Goal: Information Seeking & Learning: Learn about a topic

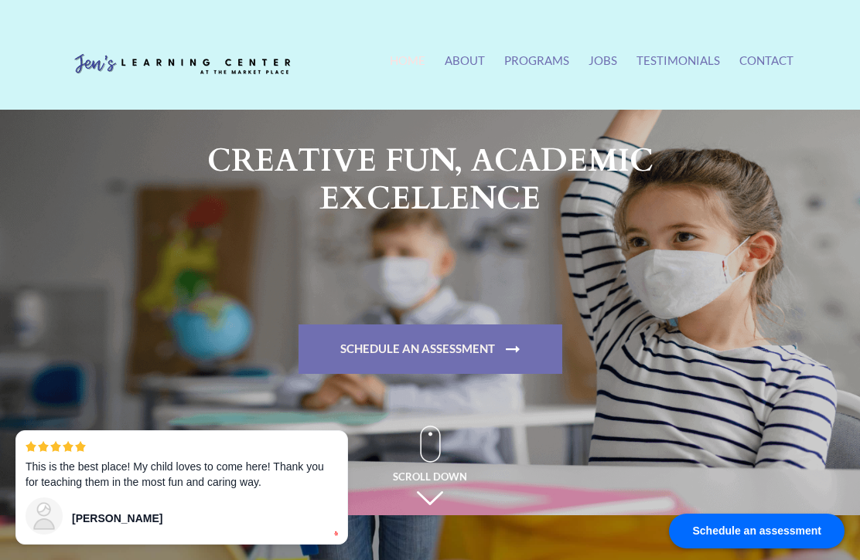
click at [538, 69] on link "Programs" at bounding box center [536, 69] width 65 height 33
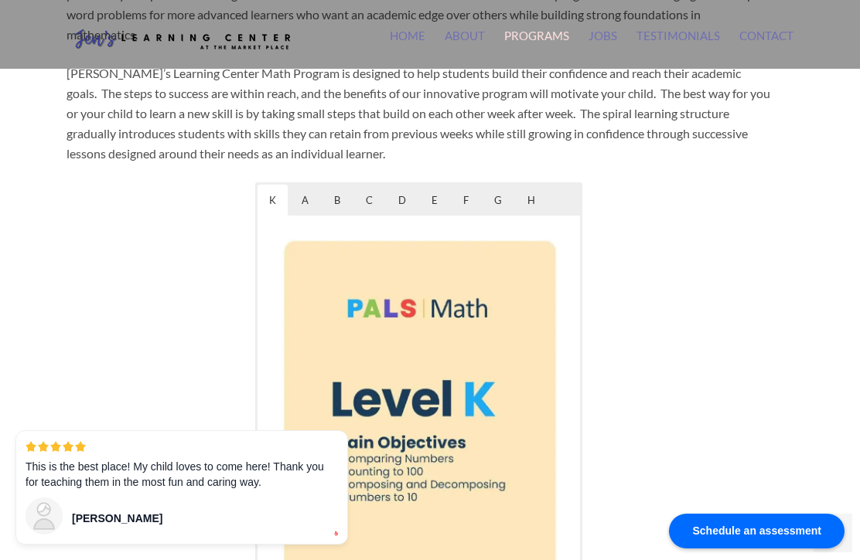
scroll to position [727, 0]
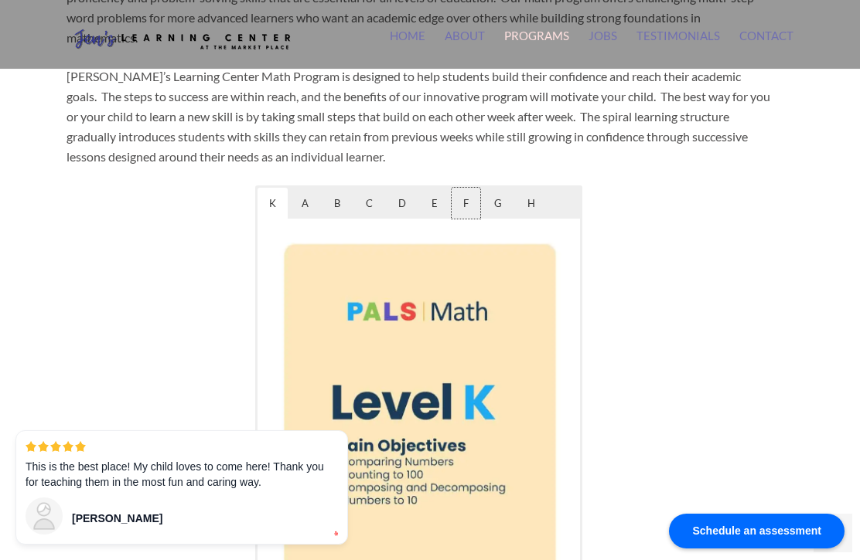
click at [469, 188] on span "F" at bounding box center [465, 203] width 29 height 31
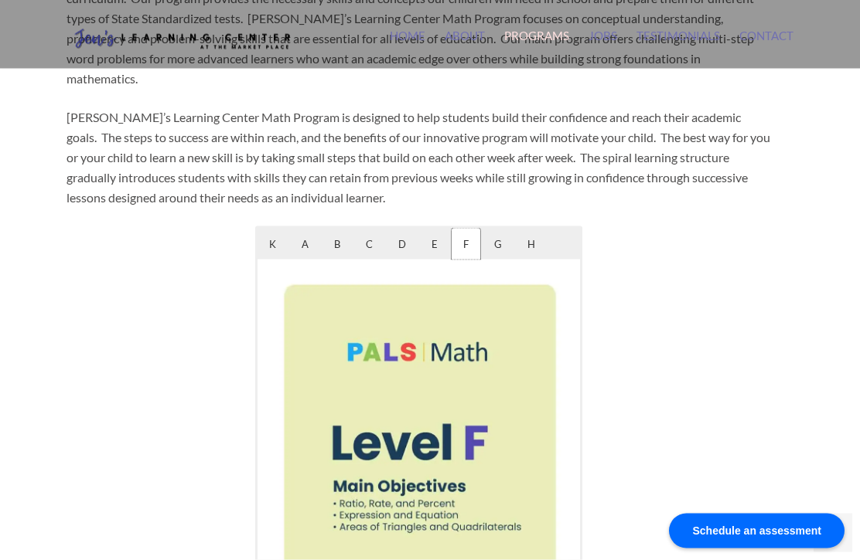
scroll to position [687, 0]
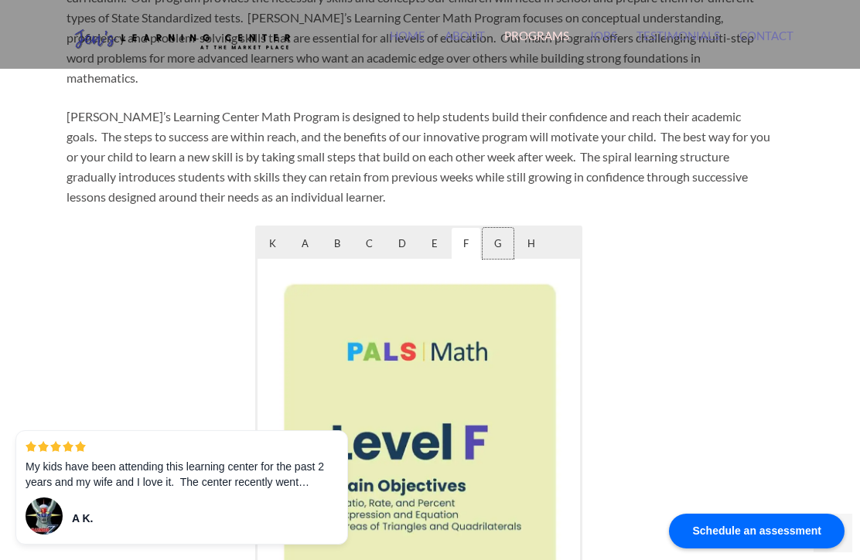
click at [500, 228] on span "G" at bounding box center [497, 243] width 31 height 31
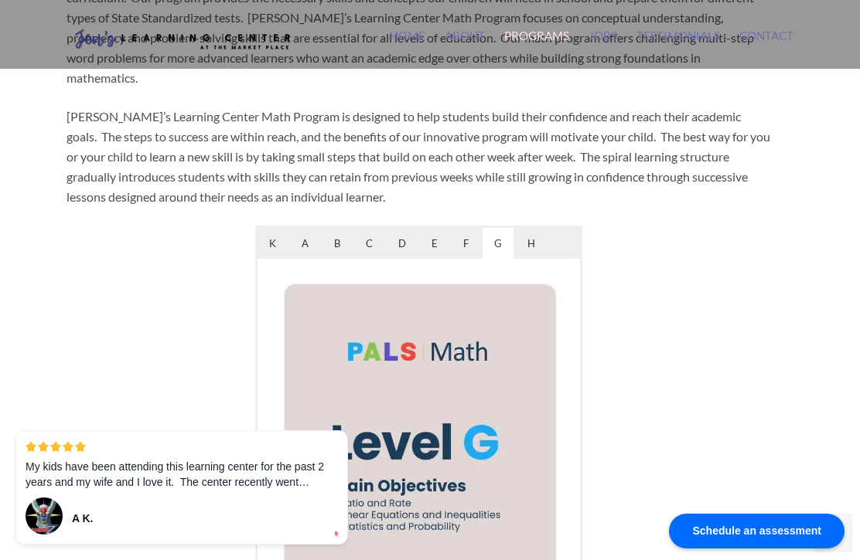
click at [761, 383] on div at bounding box center [689, 414] width 164 height 376
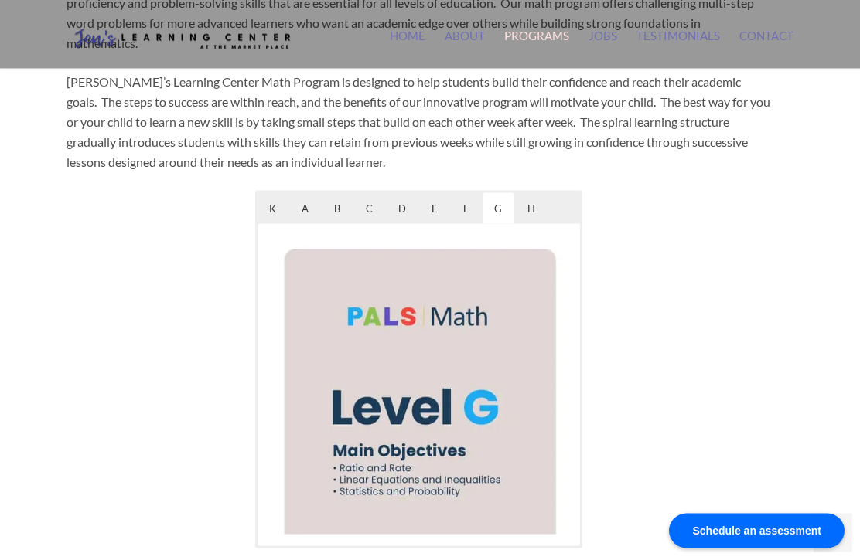
scroll to position [723, 0]
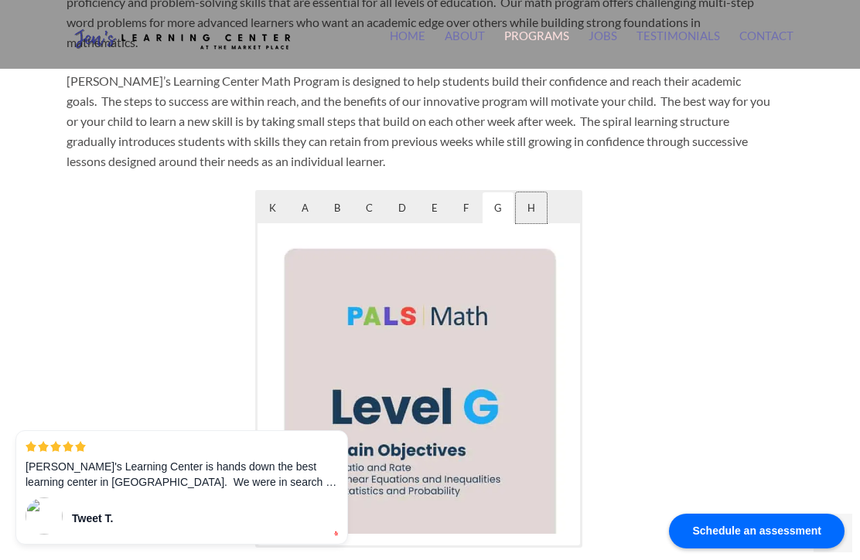
click at [536, 192] on span "H" at bounding box center [531, 207] width 31 height 31
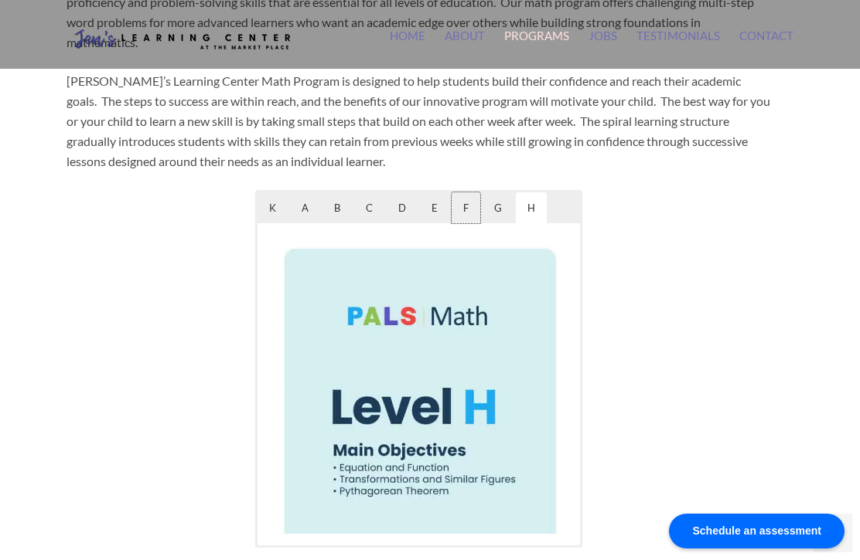
click at [465, 192] on span "F" at bounding box center [465, 207] width 29 height 31
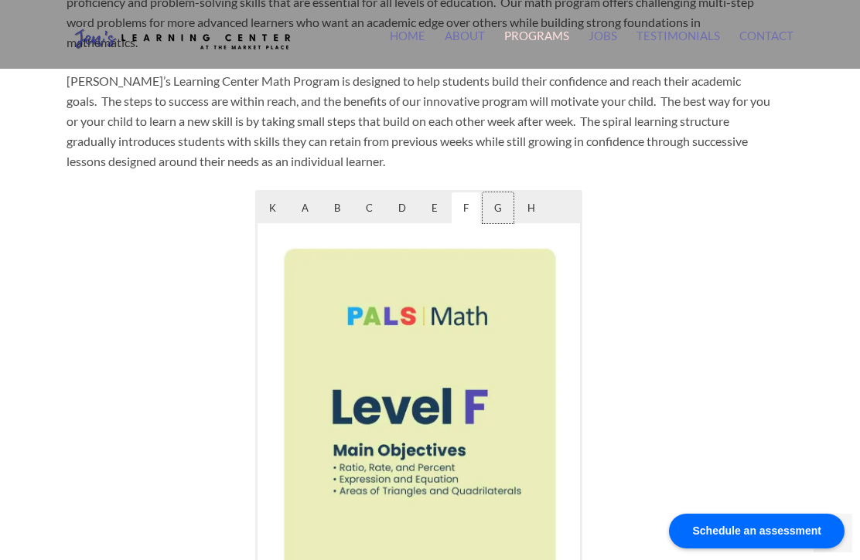
click at [492, 192] on span "G" at bounding box center [497, 207] width 31 height 31
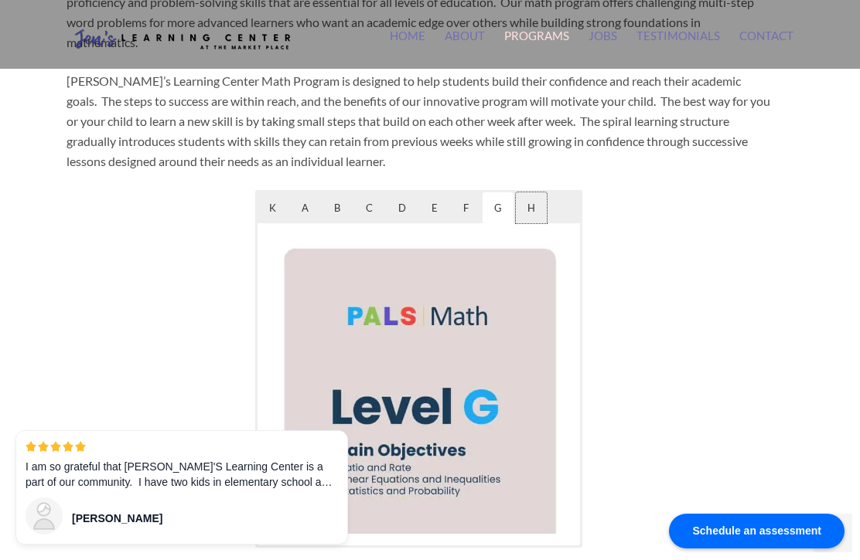
click at [532, 192] on span "H" at bounding box center [531, 207] width 31 height 31
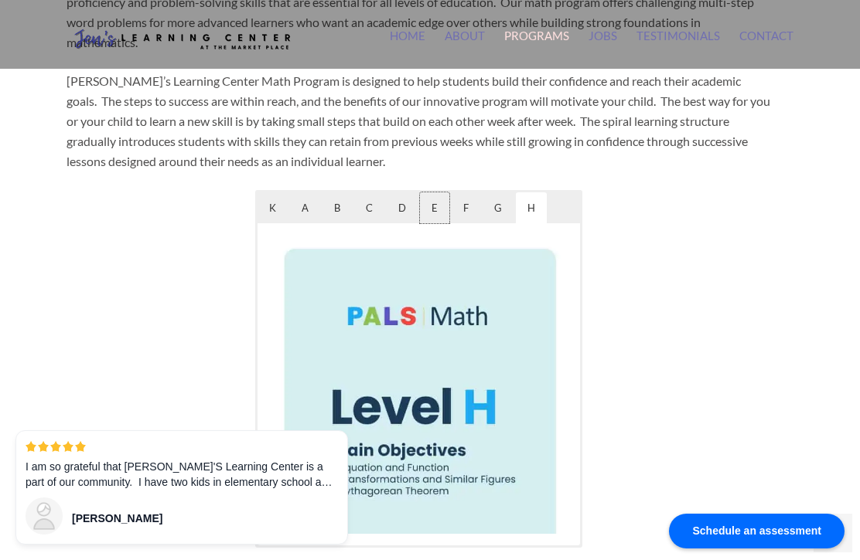
click at [435, 192] on span "E" at bounding box center [434, 207] width 29 height 31
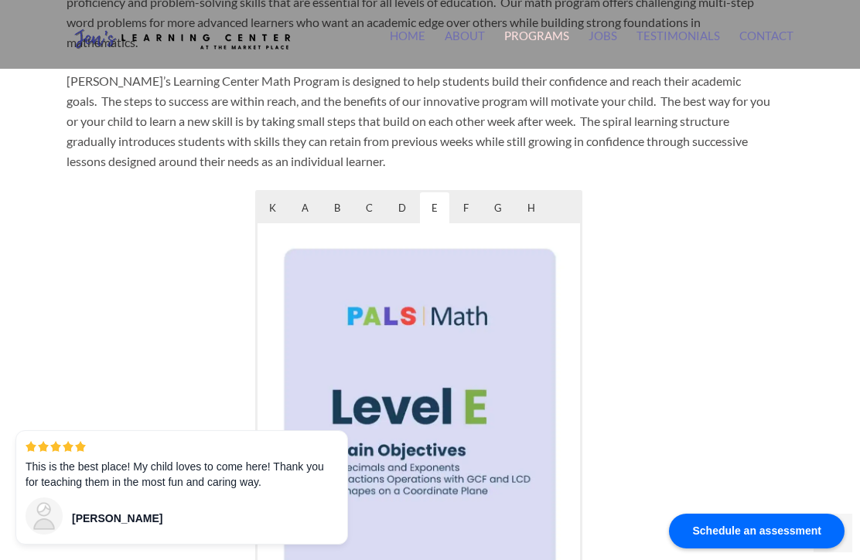
click at [616, 383] on div at bounding box center [689, 422] width 164 height 464
click at [396, 192] on span "D" at bounding box center [402, 207] width 31 height 31
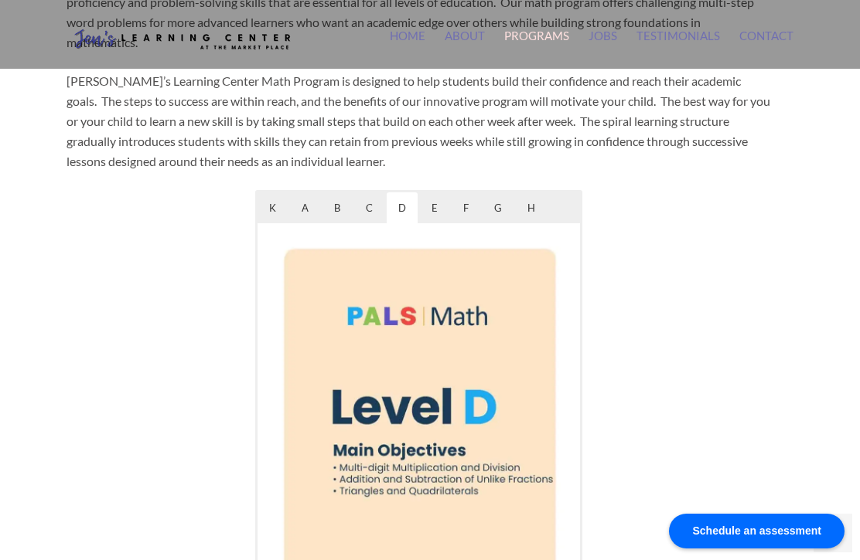
click at [646, 560] on div at bounding box center [689, 422] width 164 height 464
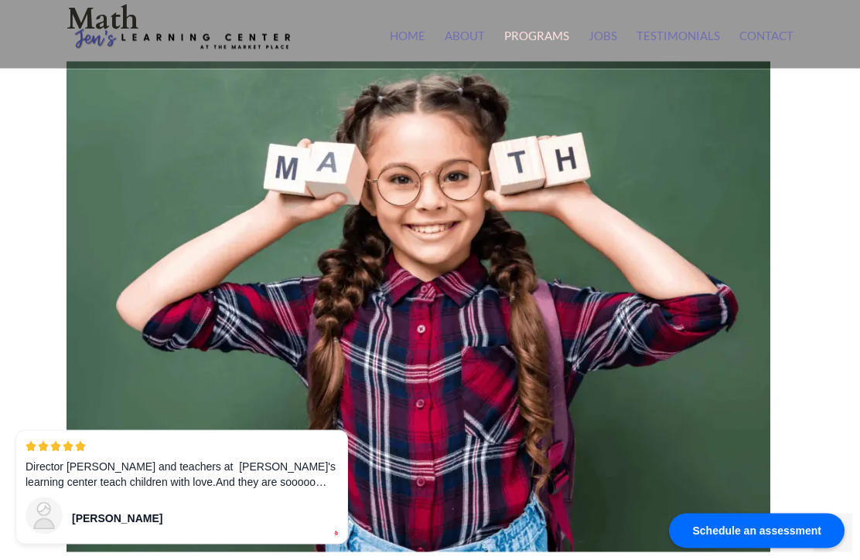
scroll to position [0, 0]
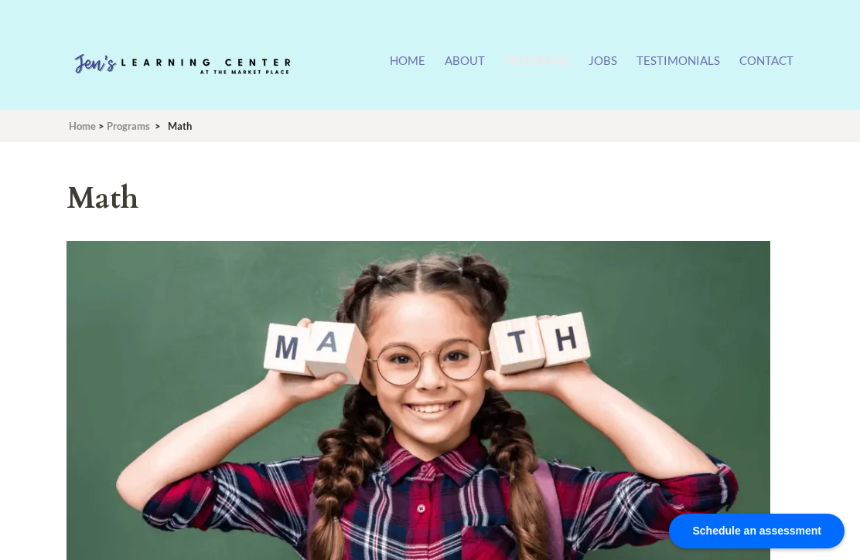
click at [679, 57] on link "Testimonials" at bounding box center [677, 69] width 83 height 33
